Goal: Find specific page/section: Find specific page/section

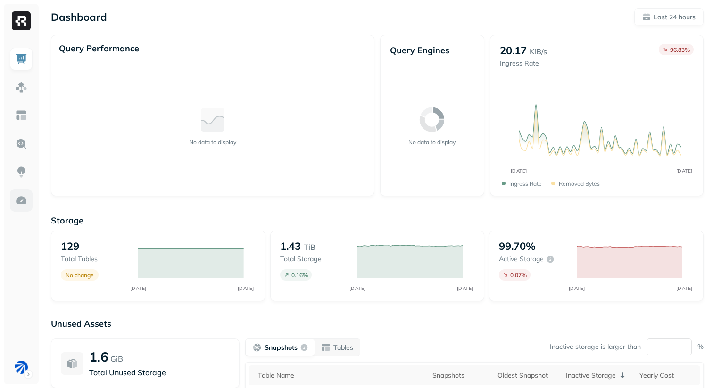
click at [20, 198] on img at bounding box center [21, 200] width 12 height 12
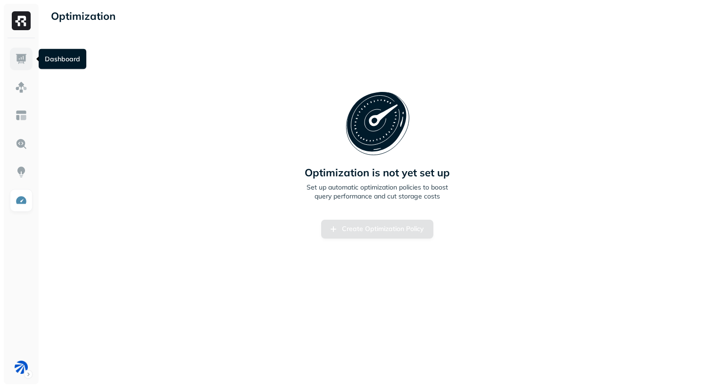
click at [19, 53] on img at bounding box center [21, 59] width 12 height 12
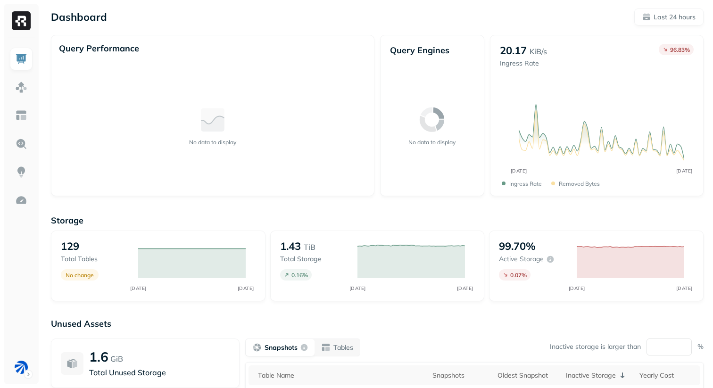
scroll to position [24, 0]
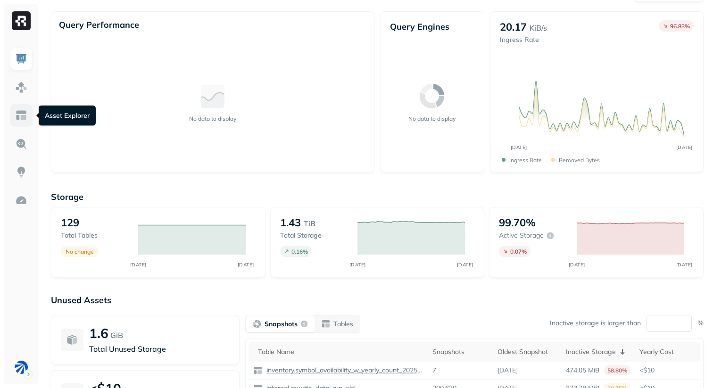
click at [30, 114] on link at bounding box center [21, 115] width 23 height 23
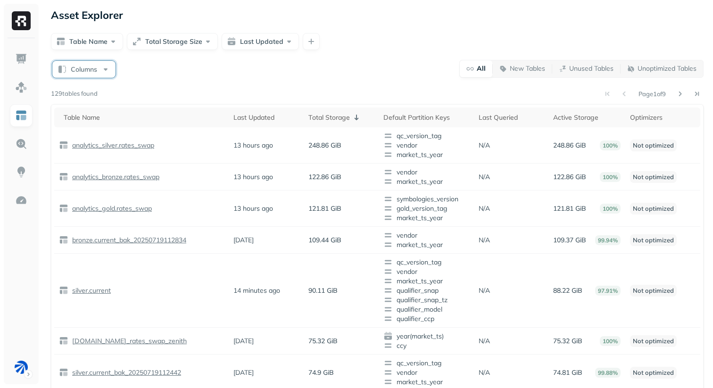
click at [98, 70] on button "Columns" at bounding box center [83, 69] width 63 height 17
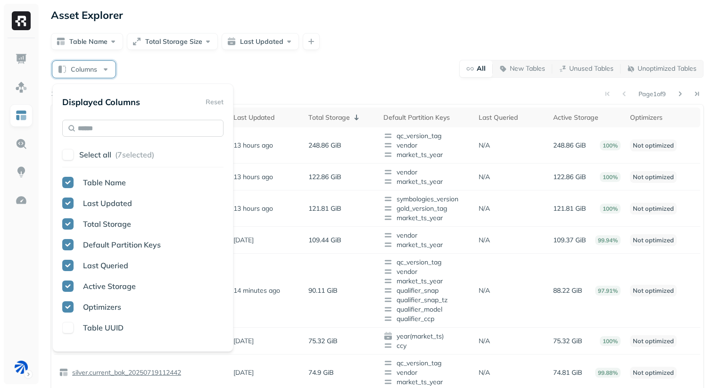
click at [100, 127] on input "text" at bounding box center [142, 128] width 161 height 17
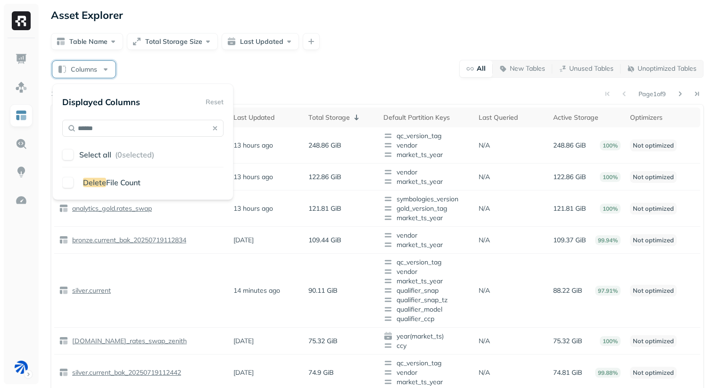
type input "******"
click at [101, 179] on span "Delete" at bounding box center [94, 182] width 23 height 9
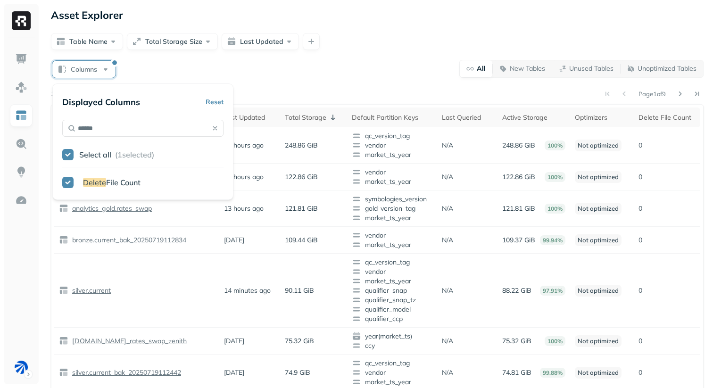
click at [267, 70] on div "Columns All New Tables Unused Tables Unoptimized Tables" at bounding box center [377, 68] width 652 height 18
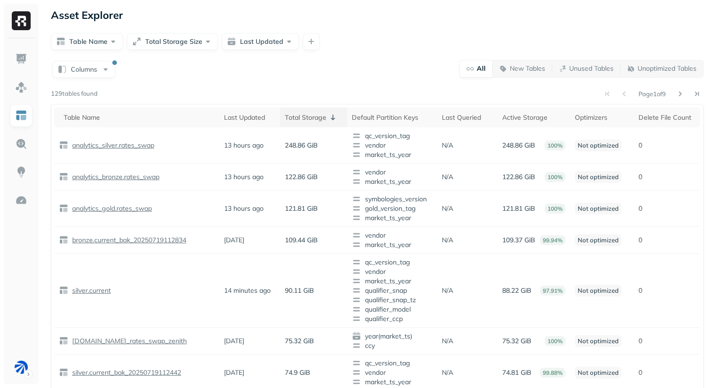
click at [322, 122] on div "Total Storage" at bounding box center [313, 117] width 57 height 11
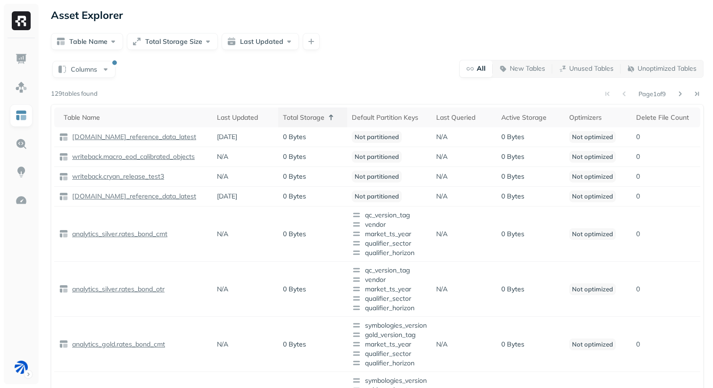
click at [322, 122] on div "Total Storage" at bounding box center [312, 117] width 59 height 11
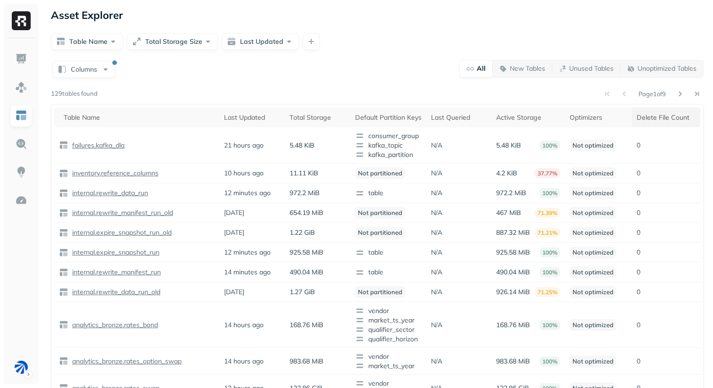
click at [664, 124] on th "Delete File Count" at bounding box center [665, 117] width 68 height 20
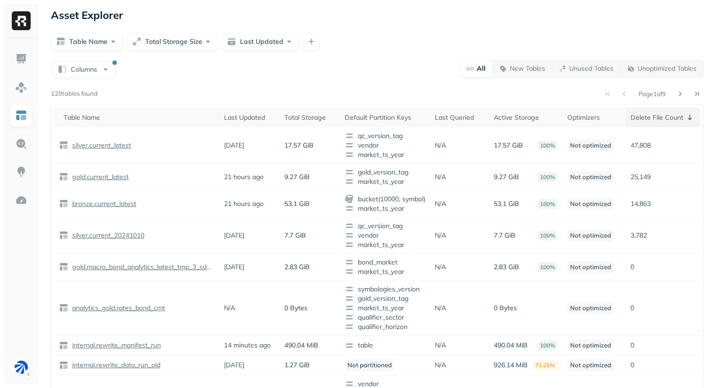
click at [640, 119] on div "Delete File Count" at bounding box center [662, 117] width 65 height 11
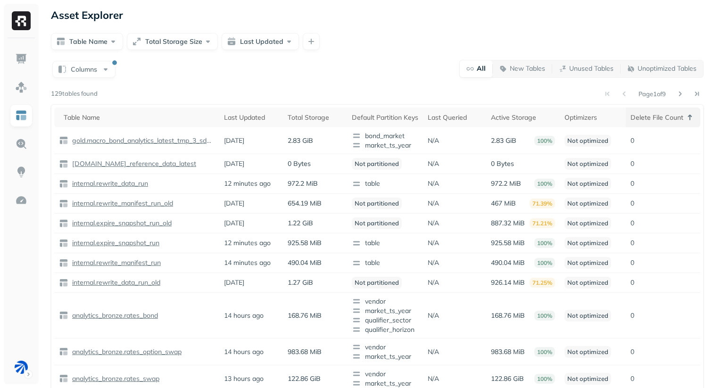
click at [654, 118] on div "Delete File Count" at bounding box center [662, 117] width 65 height 11
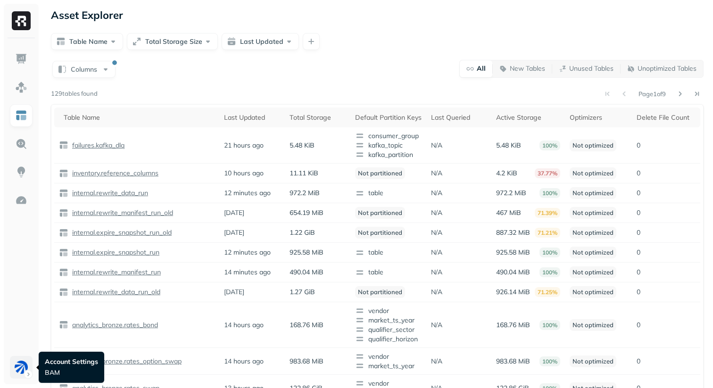
click at [23, 367] on html "Asset Explorer Table Name Total Storage Size Last Updated Columns All New Table…" at bounding box center [356, 289] width 713 height 578
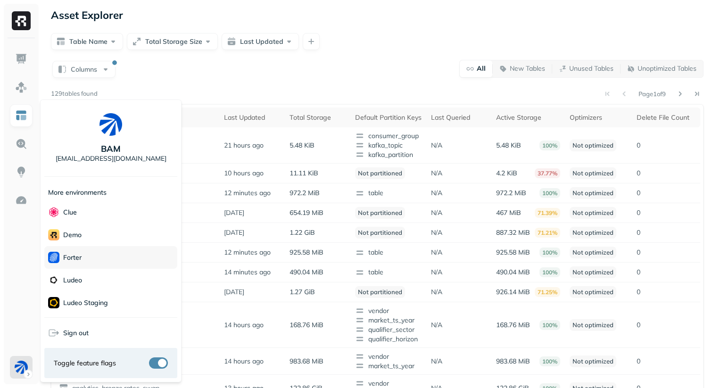
scroll to position [30, 0]
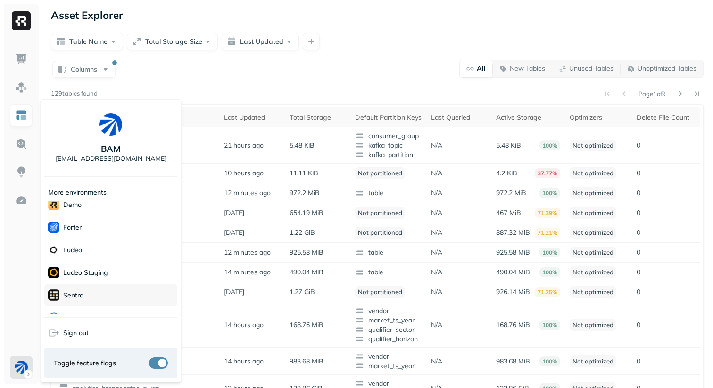
click at [73, 298] on p "Sentra" at bounding box center [73, 295] width 20 height 9
